Goal: Entertainment & Leisure: Browse casually

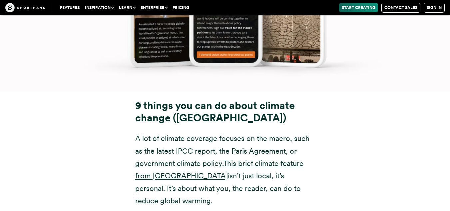
scroll to position [7253, 0]
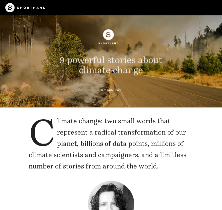
scroll to position [33, 0]
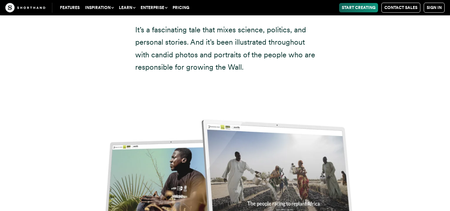
scroll to position [6189, 0]
